Goal: Task Accomplishment & Management: Use online tool/utility

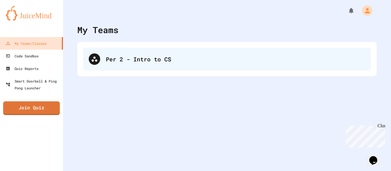
click at [172, 70] on div "Per 2 - Intro to CS" at bounding box center [227, 59] width 288 height 23
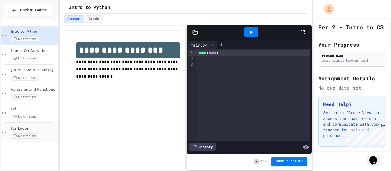
click at [36, 134] on span "No time set" at bounding box center [25, 136] width 28 height 5
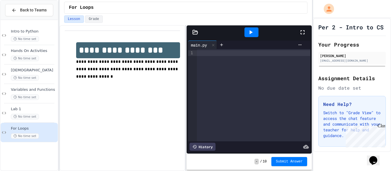
click at [304, 35] on icon at bounding box center [302, 32] width 7 height 7
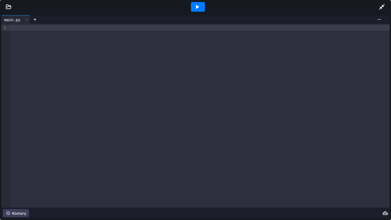
click at [386, 5] on div at bounding box center [384, 6] width 13 height 15
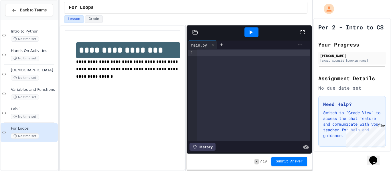
click at [303, 33] on icon at bounding box center [302, 32] width 7 height 7
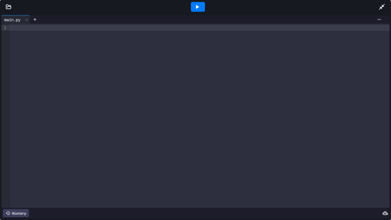
click at [126, 45] on div at bounding box center [199, 116] width 379 height 184
click at [9, 9] on icon at bounding box center [9, 7] width 6 height 6
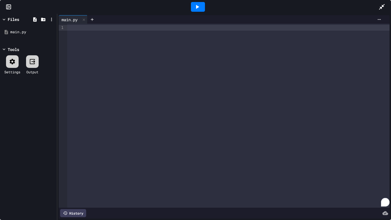
click at [9, 8] on icon at bounding box center [9, 7] width 6 height 6
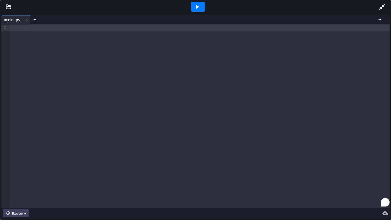
click at [385, 5] on div at bounding box center [384, 6] width 13 height 15
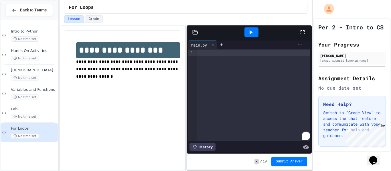
click at [193, 30] on icon at bounding box center [195, 32] width 5 height 4
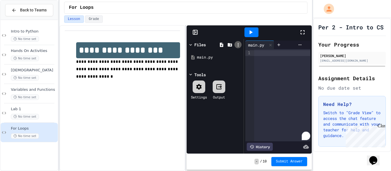
click at [237, 45] on icon at bounding box center [237, 44] width 5 height 5
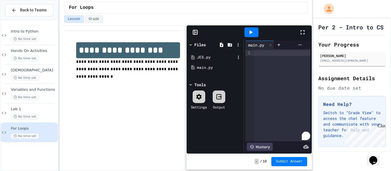
click at [211, 59] on div "JES.py" at bounding box center [216, 58] width 38 height 6
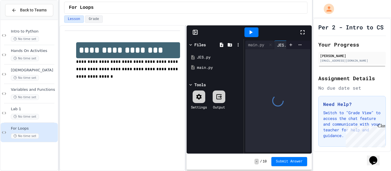
click at [199, 32] on div at bounding box center [194, 32] width 17 height 6
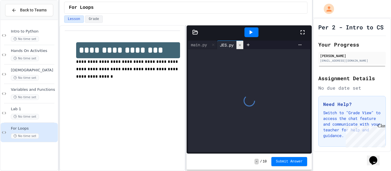
click at [239, 46] on icon at bounding box center [240, 45] width 4 height 4
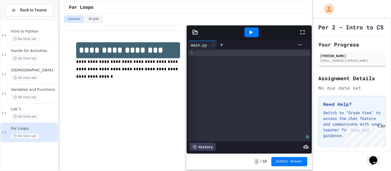
click at [218, 55] on div "To enrich screen reader interactions, please activate Accessibility in Grammarl…" at bounding box center [254, 53] width 114 height 6
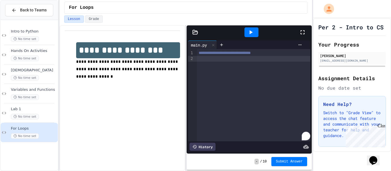
click at [299, 30] on icon at bounding box center [302, 32] width 7 height 7
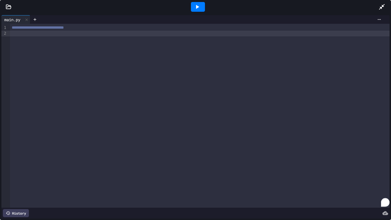
click at [215, 35] on div "To enrich screen reader interactions, please activate Accessibility in Grammarl…" at bounding box center [199, 34] width 379 height 6
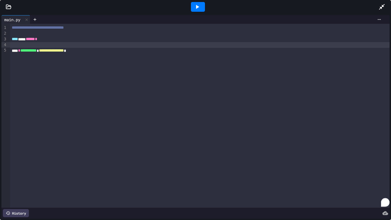
click at [224, 46] on div "To enrich screen reader interactions, please activate Accessibility in Grammarl…" at bounding box center [199, 45] width 379 height 6
click at [224, 50] on div "**********" at bounding box center [199, 51] width 379 height 6
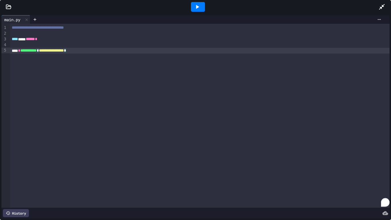
click at [6, 0] on div at bounding box center [195, 7] width 391 height 14
click at [8, 6] on icon at bounding box center [9, 7] width 6 height 6
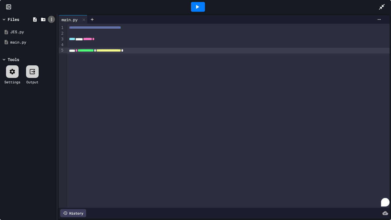
click at [49, 20] on icon at bounding box center [51, 19] width 5 height 5
click at [100, 50] on icon at bounding box center [103, 53] width 7 height 7
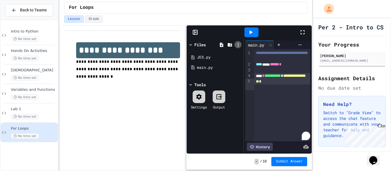
click at [236, 45] on icon at bounding box center [237, 44] width 5 height 5
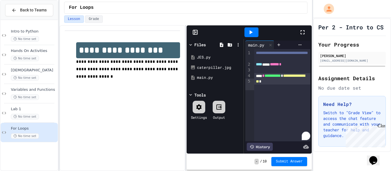
click at [280, 26] on div at bounding box center [195, 85] width 391 height 171
click at [301, 33] on icon at bounding box center [302, 32] width 7 height 7
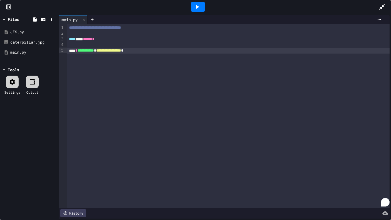
click at [160, 52] on div "**********" at bounding box center [228, 51] width 322 height 6
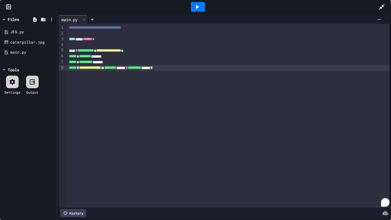
click at [199, 6] on icon at bounding box center [197, 6] width 7 height 7
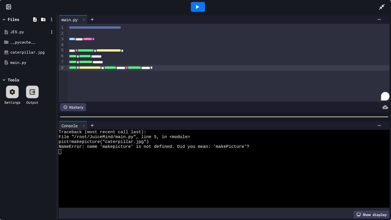
click at [37, 31] on div "JES.py" at bounding box center [29, 32] width 38 height 6
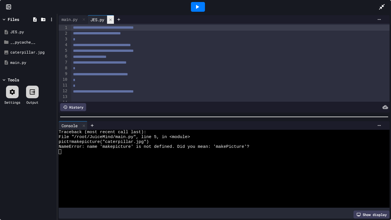
click at [110, 20] on div at bounding box center [110, 19] width 7 height 8
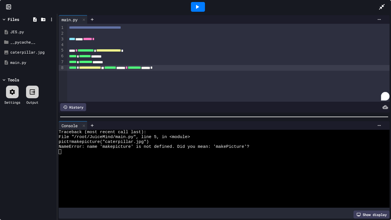
click at [93, 51] on span "**********" at bounding box center [85, 50] width 16 height 4
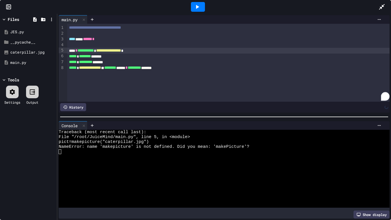
click at [199, 5] on icon at bounding box center [197, 6] width 7 height 7
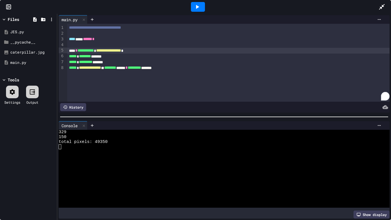
click at [121, 49] on span "**********" at bounding box center [108, 50] width 25 height 4
click at [384, 94] on div "Open Grammarly." at bounding box center [385, 96] width 6 height 6
click at [385, 97] on div "Open Grammarly." at bounding box center [385, 96] width 6 height 6
click at [385, 9] on icon at bounding box center [381, 6] width 7 height 7
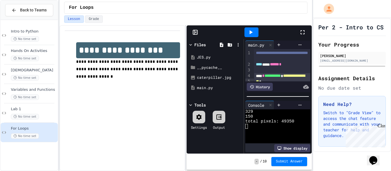
click at [304, 30] on icon at bounding box center [302, 32] width 7 height 7
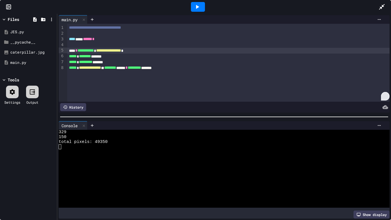
click at [384, 94] on div "Open Grammarly." at bounding box center [385, 96] width 6 height 6
click at [384, 96] on div "Open Grammarly." at bounding box center [385, 96] width 6 height 6
click at [386, 97] on div "Open Grammarly." at bounding box center [385, 96] width 6 height 6
drag, startPoint x: 386, startPoint y: 98, endPoint x: 377, endPoint y: 98, distance: 9.2
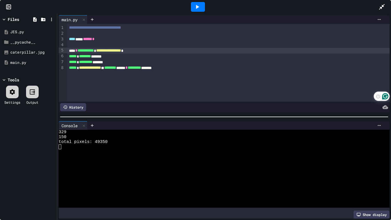
click at [384, 96] on div "Open Grammarly." at bounding box center [385, 96] width 6 height 6
click at [387, 95] on div "Open Grammarly." at bounding box center [385, 96] width 6 height 6
click at [386, 3] on div at bounding box center [384, 6] width 13 height 15
